Goal: Information Seeking & Learning: Find specific fact

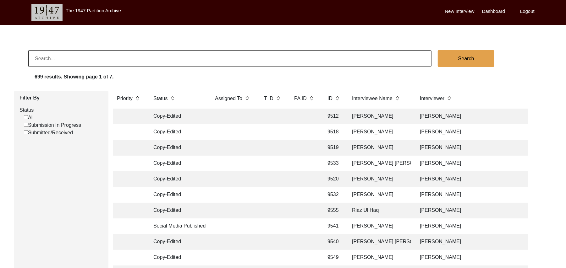
click at [27, 132] on input "Submitted/Received" at bounding box center [26, 132] width 4 height 4
checkbox input "false"
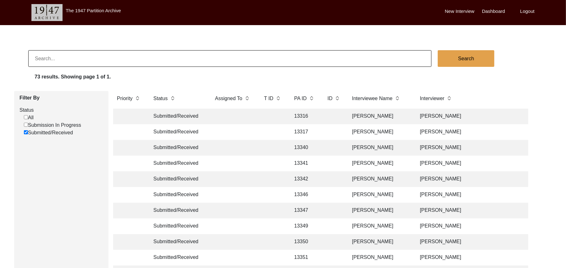
click at [47, 62] on input at bounding box center [229, 58] width 403 height 17
type input "[PERSON_NAME]"
click at [478, 57] on button "Search" at bounding box center [466, 58] width 57 height 17
checkbox input "false"
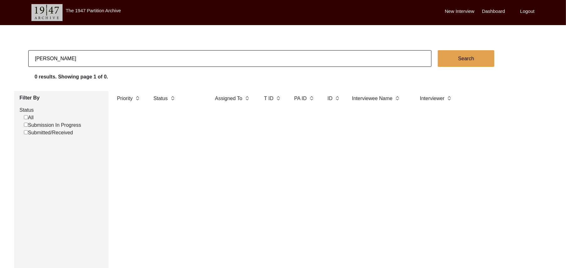
click at [46, 58] on input "[PERSON_NAME]" at bounding box center [229, 58] width 403 height 17
click at [79, 61] on input "[PERSON_NAME]" at bounding box center [229, 58] width 403 height 17
type input "[PERSON_NAME]"
click at [480, 54] on button "Search" at bounding box center [466, 58] width 57 height 17
checkbox input "false"
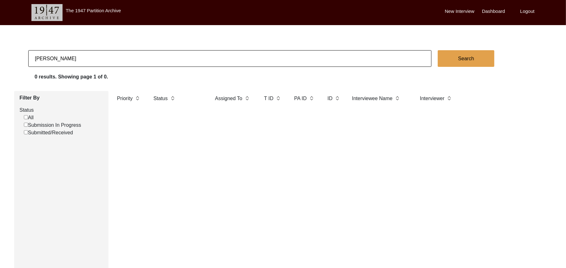
click at [59, 58] on input "[PERSON_NAME]" at bounding box center [229, 58] width 403 height 17
type input "[PERSON_NAME]"
click at [481, 55] on button "Search" at bounding box center [466, 58] width 57 height 17
checkbox input "false"
